Goal: Transaction & Acquisition: Purchase product/service

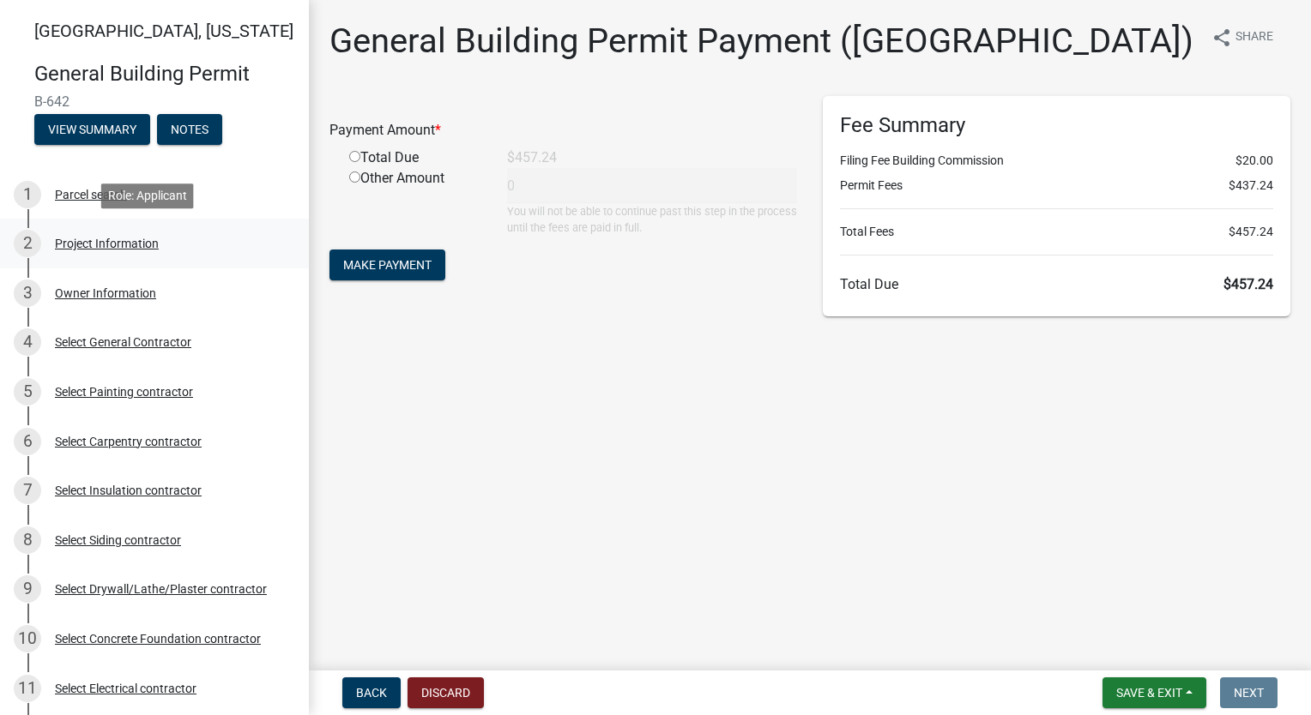
click at [154, 242] on div "Project Information" at bounding box center [107, 244] width 104 height 12
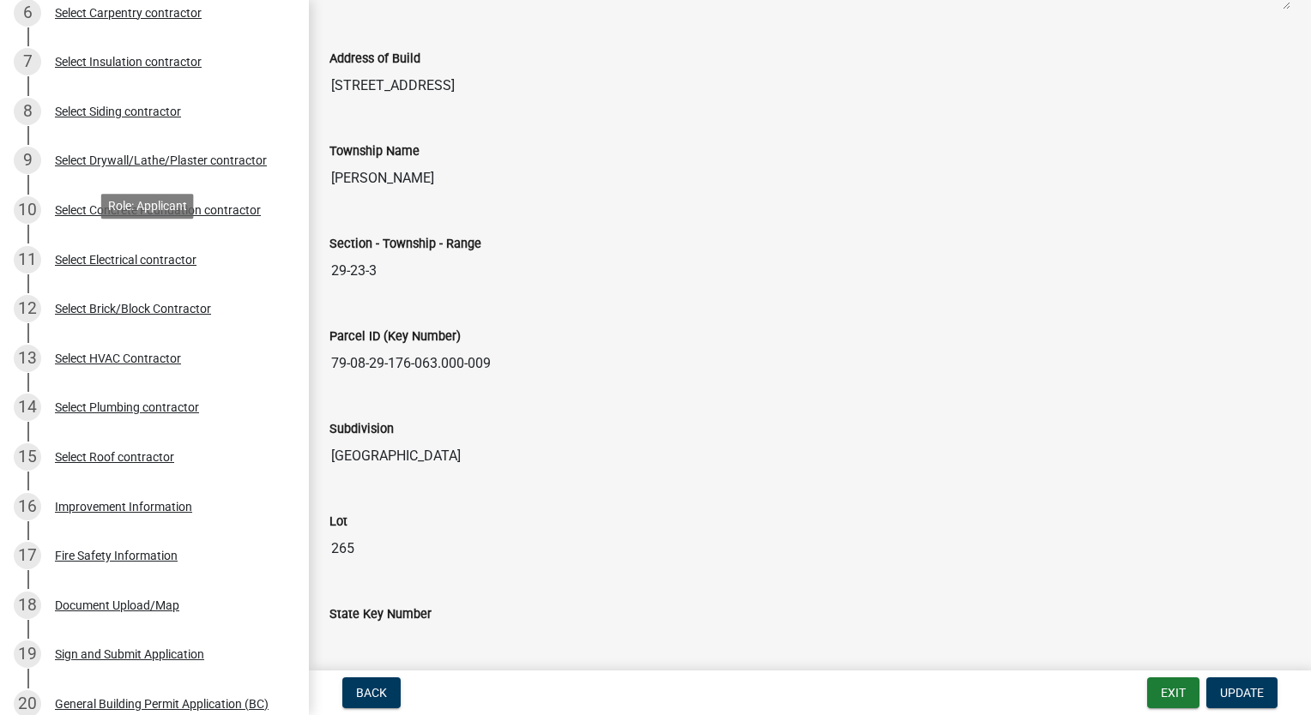
scroll to position [772, 0]
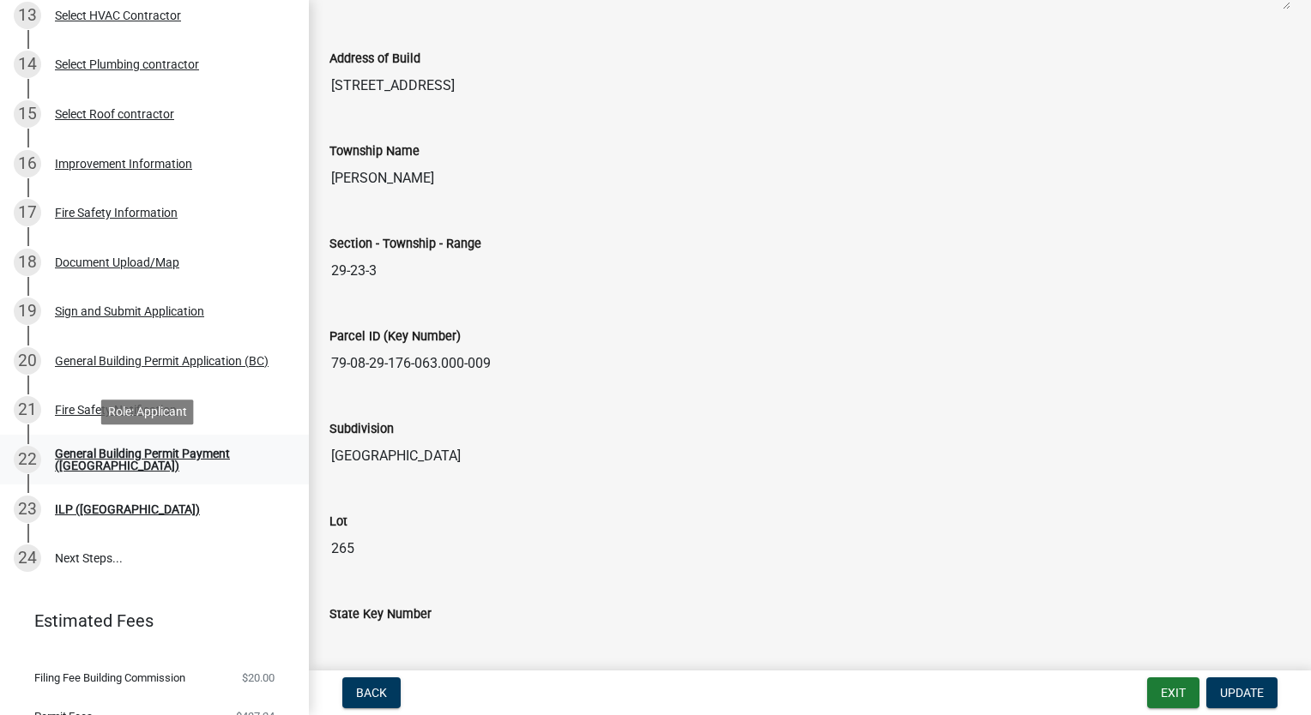
click at [178, 466] on div "General Building Permit Payment ([GEOGRAPHIC_DATA])" at bounding box center [168, 460] width 226 height 24
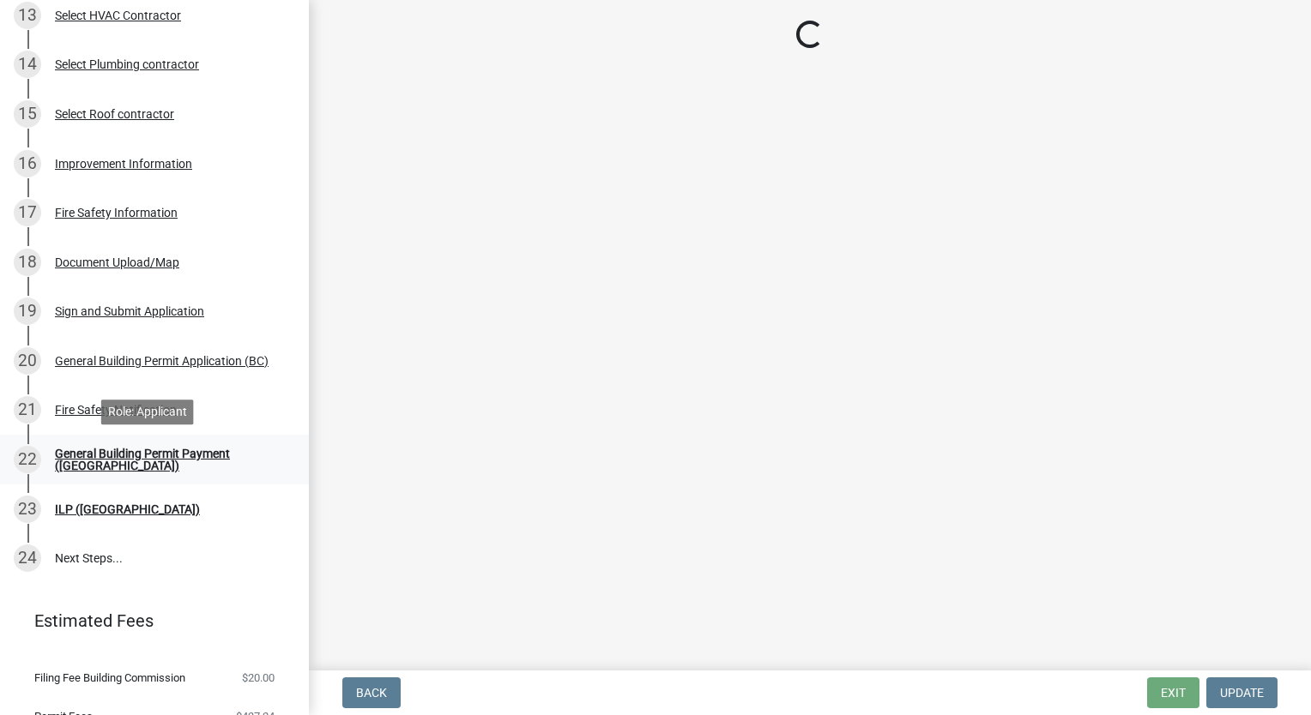
scroll to position [0, 0]
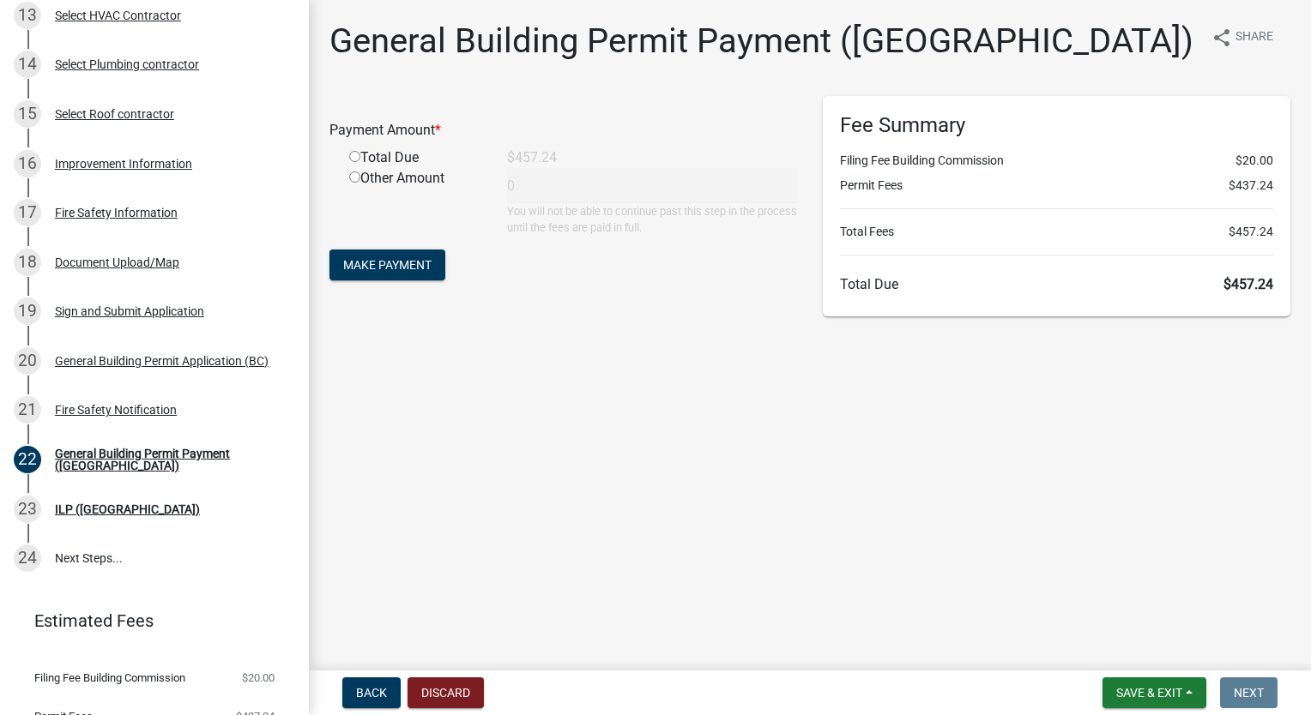
click at [353, 159] on input "radio" at bounding box center [354, 156] width 11 height 11
radio input "true"
type input "457.24"
click at [389, 269] on span "Make Payment" at bounding box center [387, 265] width 88 height 14
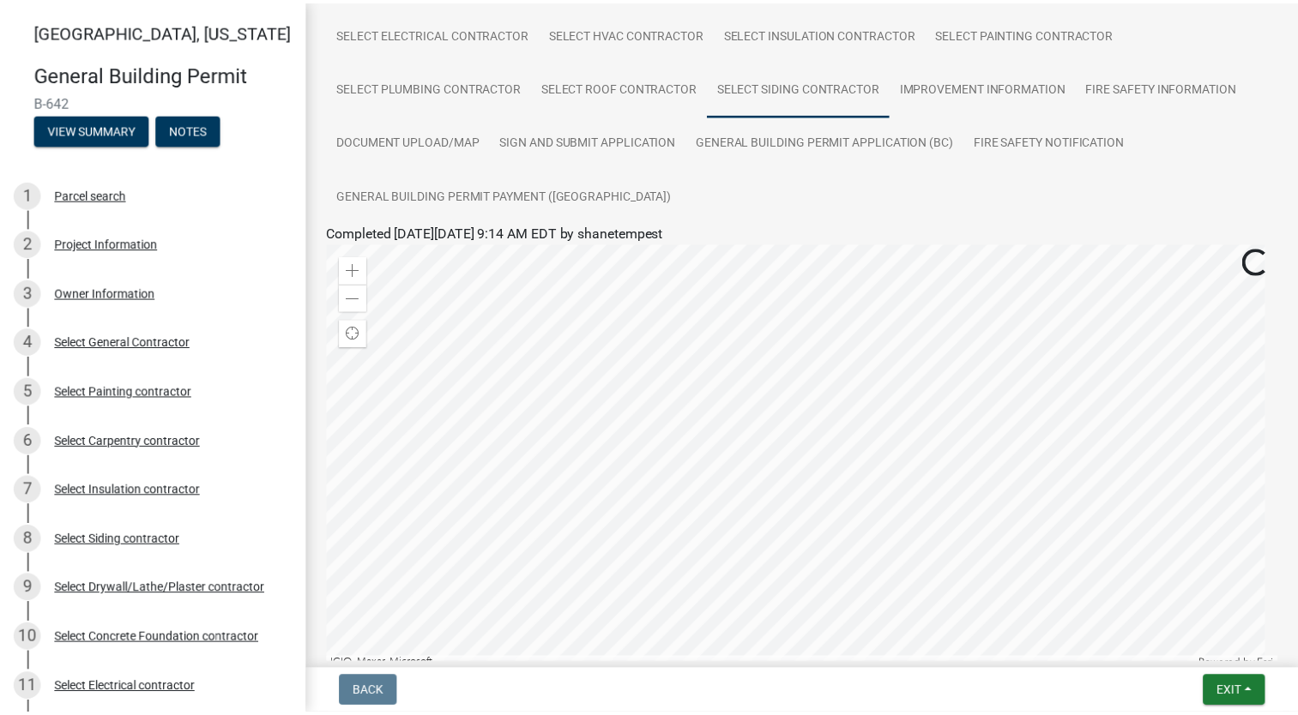
scroll to position [425, 0]
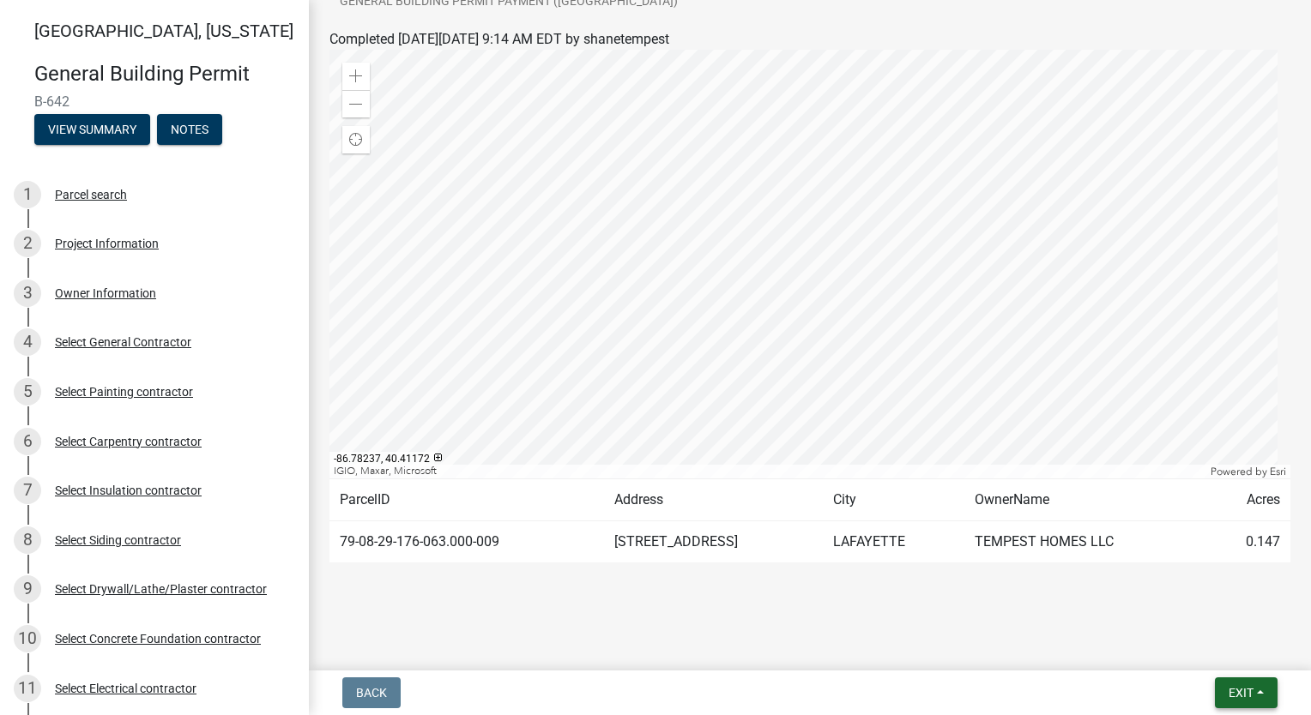
click at [1228, 691] on span "Exit" at bounding box center [1240, 693] width 25 height 14
click at [1203, 656] on button "Save & Exit" at bounding box center [1209, 648] width 137 height 41
